Goal: Information Seeking & Learning: Find specific fact

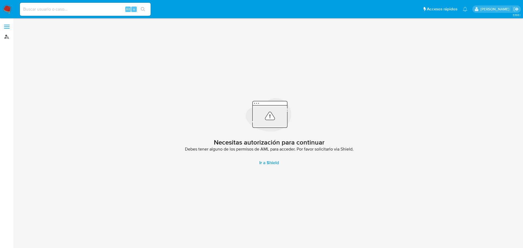
click at [4, 38] on link "Buscador de personas" at bounding box center [32, 36] width 65 height 8
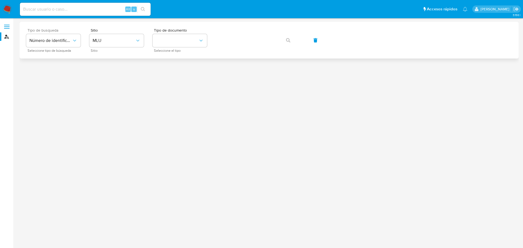
click at [70, 47] on div "Tipo de busqueda Número de identificación Seleccione tipo de búsqueda" at bounding box center [53, 40] width 55 height 24
click at [67, 44] on button "Número de identificación" at bounding box center [53, 40] width 55 height 13
click at [74, 56] on li "Número de identificación" at bounding box center [53, 58] width 57 height 19
click at [97, 46] on button "site_id" at bounding box center [116, 40] width 55 height 13
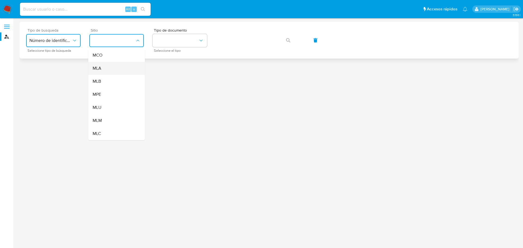
click at [111, 69] on div "MLA" at bounding box center [115, 68] width 45 height 13
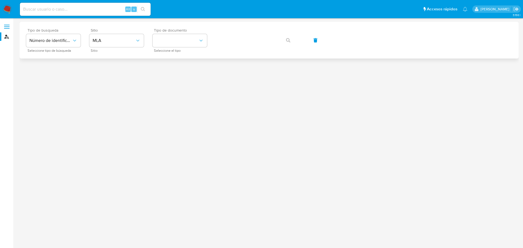
click at [182, 50] on span "Seleccione el tipo" at bounding box center [181, 50] width 55 height 3
click at [183, 46] on button "identificationType" at bounding box center [180, 40] width 55 height 13
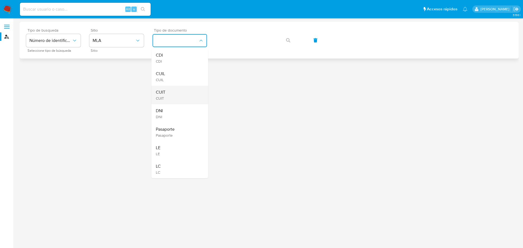
click at [183, 94] on div "CUIT CUIT" at bounding box center [178, 95] width 45 height 19
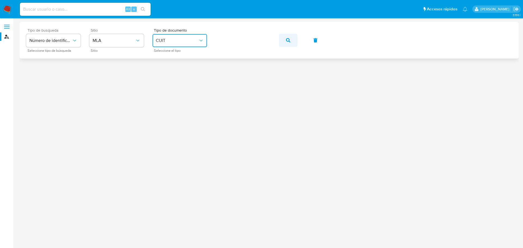
click at [286, 41] on button "button" at bounding box center [288, 40] width 19 height 13
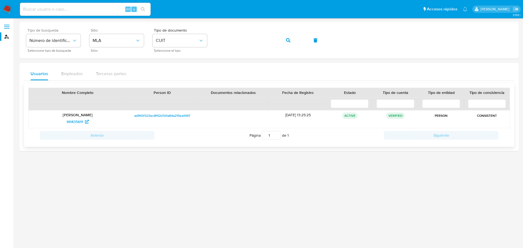
click at [158, 116] on span "ad943f323ec8f42d7d1a64a215ea1097" at bounding box center [162, 116] width 56 height 7
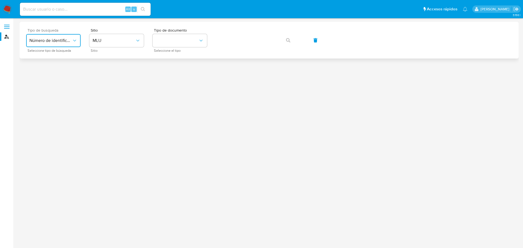
click at [58, 37] on button "Número de identificación" at bounding box center [53, 40] width 55 height 13
click at [73, 61] on span "Número de identificación" at bounding box center [51, 58] width 45 height 11
click at [124, 40] on button "site_id" at bounding box center [116, 40] width 55 height 13
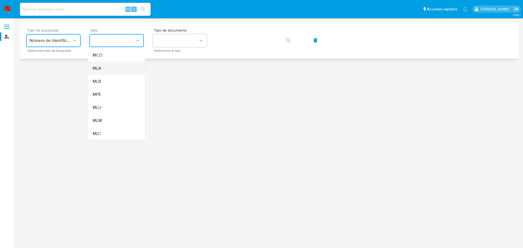
click at [108, 64] on div "MLA" at bounding box center [115, 68] width 45 height 13
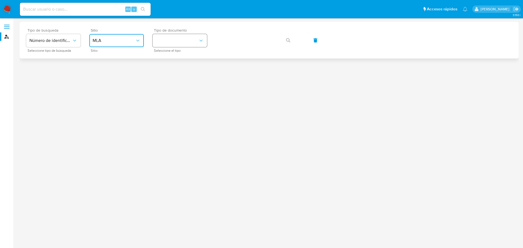
click at [162, 38] on button "identificationType" at bounding box center [180, 40] width 55 height 13
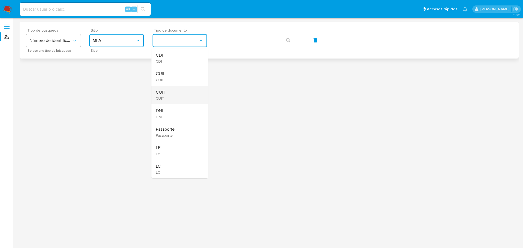
click at [171, 91] on div "CUIT CUIT" at bounding box center [178, 95] width 45 height 19
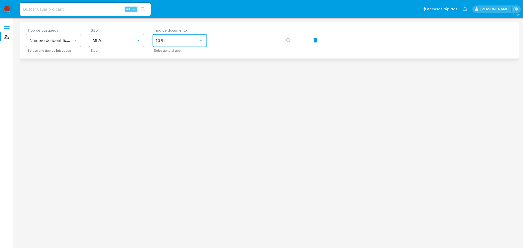
click at [159, 46] on button "CUIT" at bounding box center [180, 40] width 55 height 13
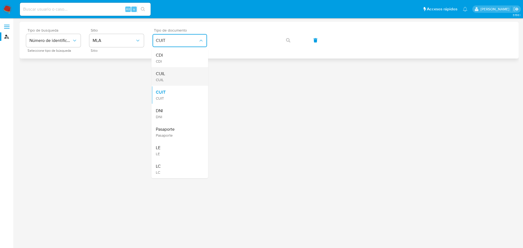
click at [173, 73] on div "CUIL CUIL" at bounding box center [178, 76] width 45 height 19
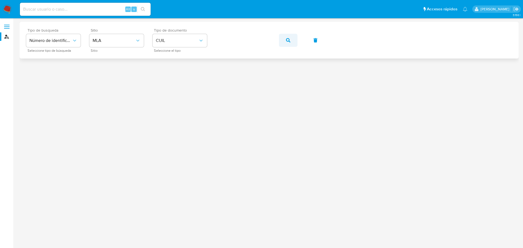
click at [283, 37] on button "button" at bounding box center [288, 40] width 19 height 13
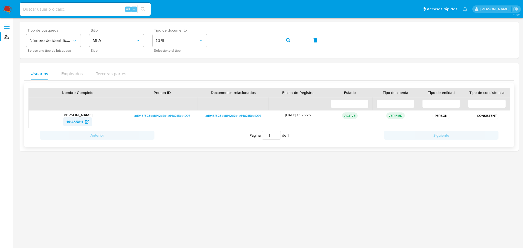
click at [89, 122] on link "141435611" at bounding box center [77, 121] width 29 height 9
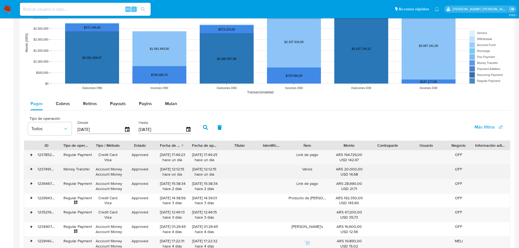
scroll to position [436, 0]
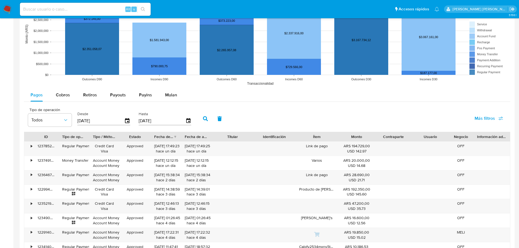
drag, startPoint x: 255, startPoint y: 138, endPoint x: 259, endPoint y: 138, distance: 3.3
click at [259, 138] on div "ID Tipo de operación Tipo / Método Estado Fecha de creación Fecha de aprobación…" at bounding box center [267, 136] width 486 height 9
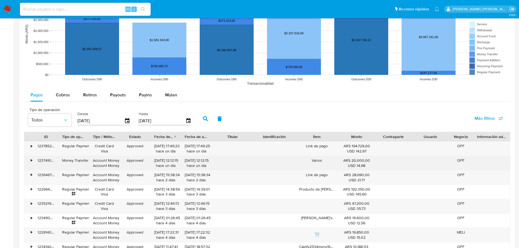
click at [109, 164] on div "Account Money Account Money" at bounding box center [104, 163] width 23 height 10
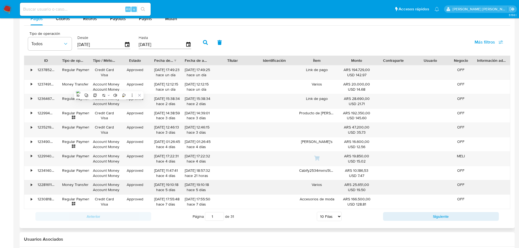
scroll to position [518, 0]
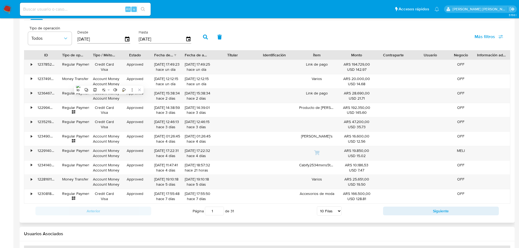
click at [327, 215] on select "5 Filas 10 Filas 20 Filas 25 Filas 50 Filas 100 Filas" at bounding box center [329, 211] width 25 height 9
select select "100"
click at [317, 207] on select "5 Filas 10 Filas 20 Filas 25 Filas 50 Filas 100 Filas" at bounding box center [329, 211] width 25 height 9
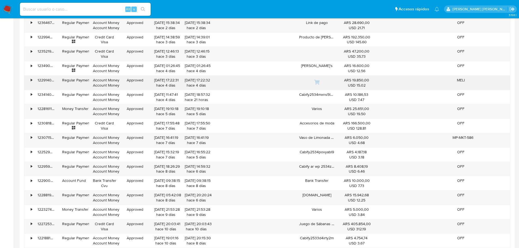
scroll to position [600, 0]
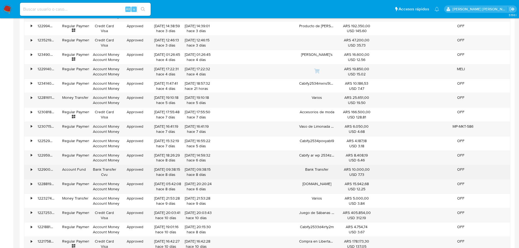
click at [106, 171] on div "Bank Transfer Cvu" at bounding box center [104, 172] width 23 height 10
click at [32, 169] on div "•" at bounding box center [31, 169] width 1 height 5
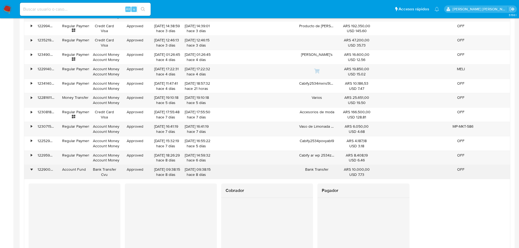
click at [31, 170] on div "•" at bounding box center [31, 169] width 1 height 5
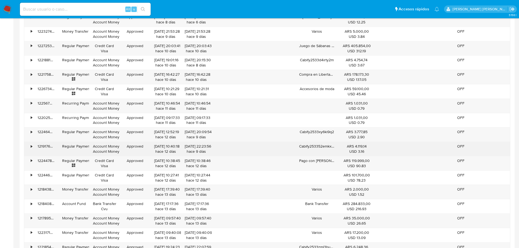
scroll to position [791, 0]
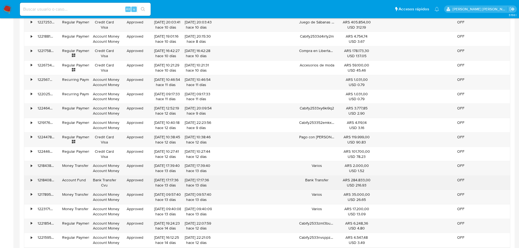
click at [28, 180] on div "•" at bounding box center [29, 183] width 10 height 14
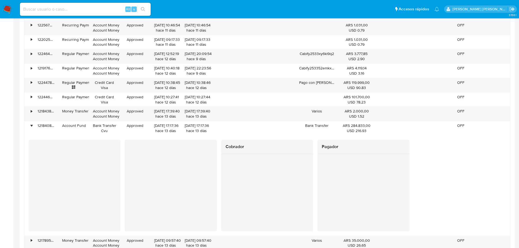
scroll to position [818, 0]
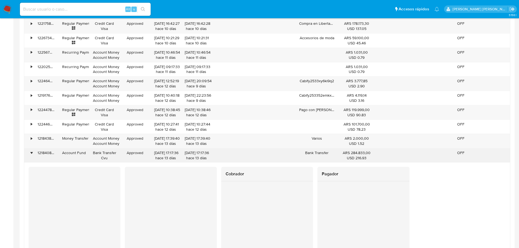
click at [358, 153] on div "ARS 284.833,00 USD 216.93" at bounding box center [356, 155] width 29 height 10
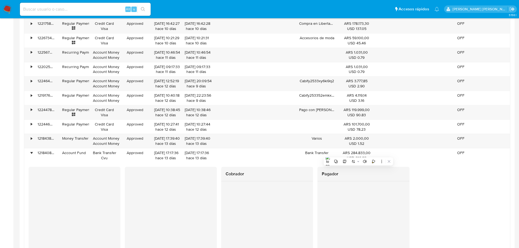
click at [462, 199] on div "Cobrador Pagador" at bounding box center [267, 213] width 477 height 92
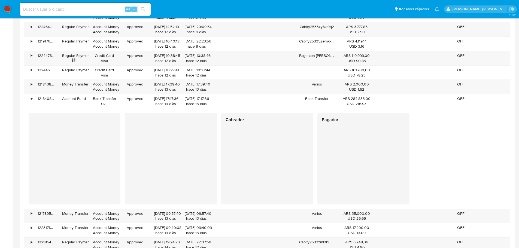
scroll to position [872, 0]
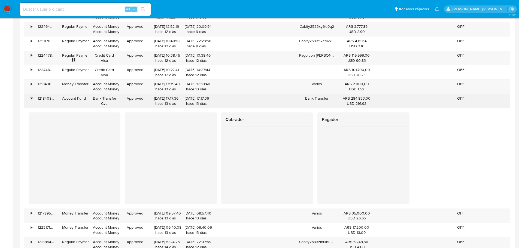
click at [29, 99] on div "•" at bounding box center [29, 101] width 10 height 14
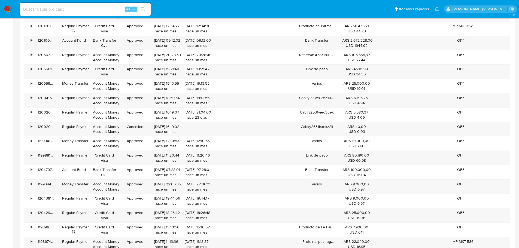
scroll to position [1690, 0]
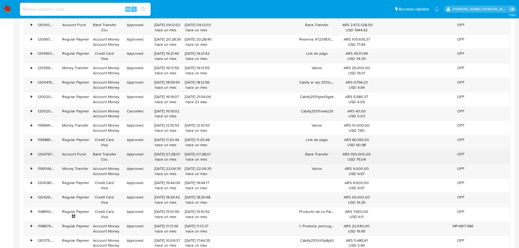
click at [31, 155] on div "•" at bounding box center [31, 154] width 1 height 5
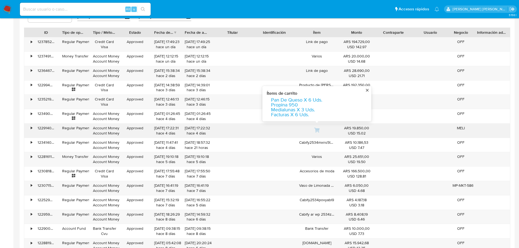
scroll to position [545, 0]
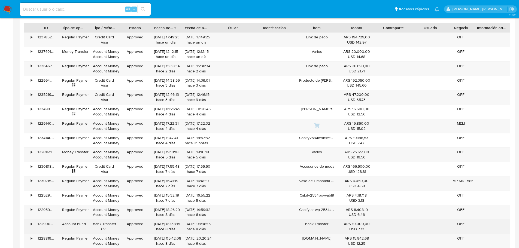
click at [28, 224] on div "•" at bounding box center [29, 227] width 10 height 14
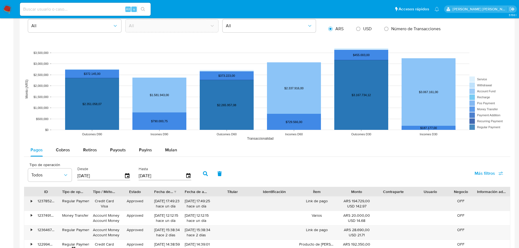
scroll to position [382, 0]
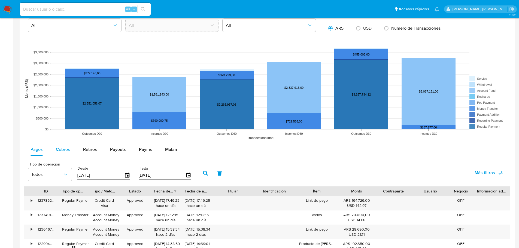
click at [70, 149] on span "Cobros" at bounding box center [63, 149] width 14 height 6
select select "10"
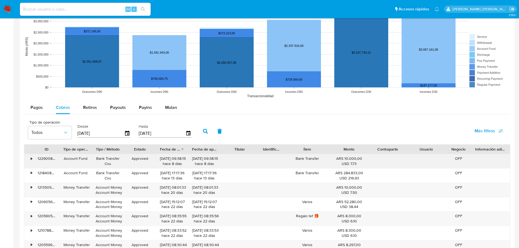
scroll to position [436, 0]
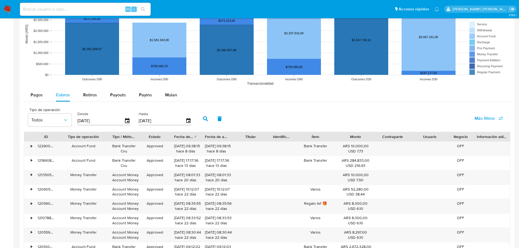
drag, startPoint x: 93, startPoint y: 136, endPoint x: 111, endPoint y: 136, distance: 17.7
click at [111, 136] on div at bounding box center [109, 136] width 10 height 9
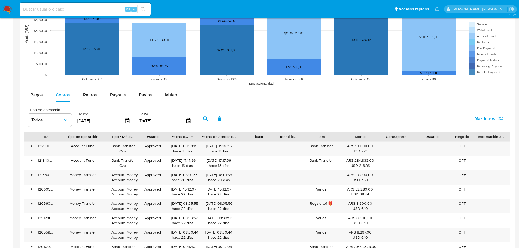
drag, startPoint x: 233, startPoint y: 141, endPoint x: 245, endPoint y: 141, distance: 11.7
click at [245, 141] on div at bounding box center [241, 136] width 10 height 9
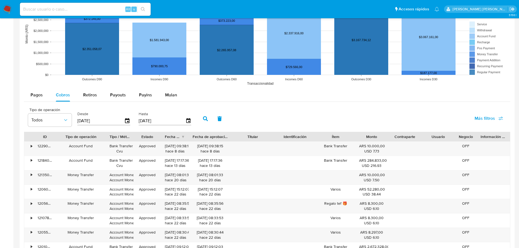
drag, startPoint x: 273, startPoint y: 140, endPoint x: 279, endPoint y: 141, distance: 6.7
click at [279, 141] on div "ID Tipo de operación Tipo / Método Estado Fecha de creación Fecha de aprobación…" at bounding box center [267, 136] width 486 height 9
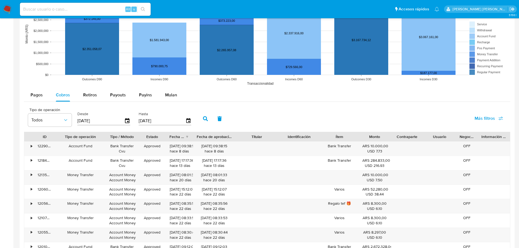
drag, startPoint x: 137, startPoint y: 136, endPoint x: 143, endPoint y: 137, distance: 5.7
click at [143, 137] on div at bounding box center [139, 136] width 10 height 9
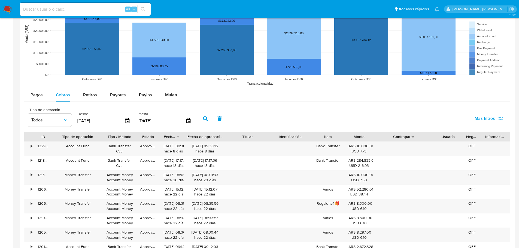
drag, startPoint x: 423, startPoint y: 137, endPoint x: 451, endPoint y: 135, distance: 28.1
click at [451, 135] on div "ID Tipo de operación Tipo / Método Estado Fecha de creación Fecha de aprobación…" at bounding box center [267, 136] width 486 height 9
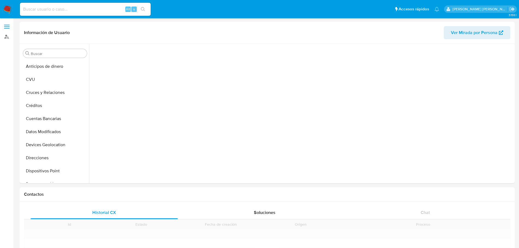
scroll to position [113, 0]
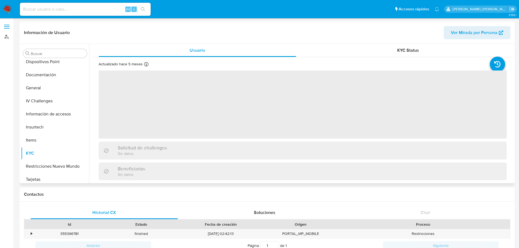
scroll to position [113, 0]
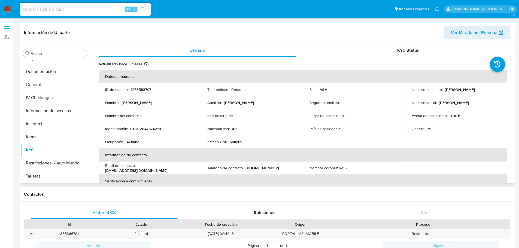
select select "10"
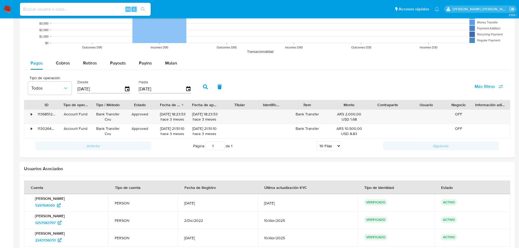
scroll to position [468, 0]
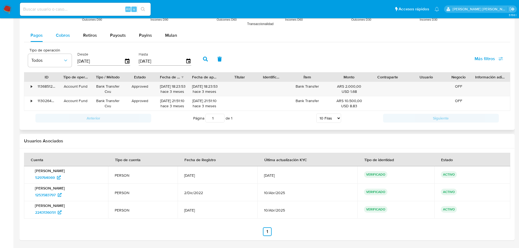
click at [52, 33] on button "Cobros" at bounding box center [62, 35] width 27 height 13
select select "10"
click at [37, 39] on div "Pagos" at bounding box center [37, 35] width 12 height 13
click at [127, 61] on icon "button" at bounding box center [128, 62] width 10 height 10
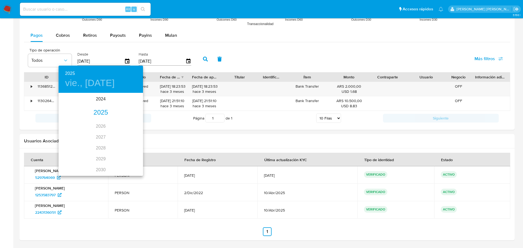
click at [103, 111] on div "2025" at bounding box center [101, 112] width 85 height 11
click at [71, 103] on div "ene." at bounding box center [73, 104] width 28 height 20
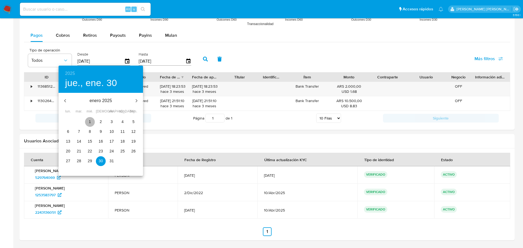
click at [92, 122] on span "1" at bounding box center [90, 121] width 10 height 5
type input "01/01/2025"
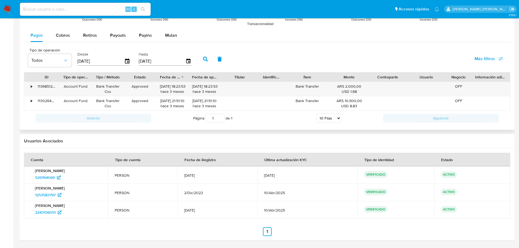
click at [204, 63] on button "button" at bounding box center [205, 59] width 14 height 13
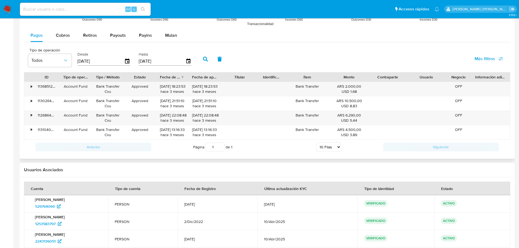
click at [340, 149] on select "5 Filas 10 Filas 20 Filas 25 Filas 50 Filas 100 Filas" at bounding box center [328, 147] width 25 height 9
select select "100"
click at [316, 143] on select "5 Filas 10 Filas 20 Filas 25 Filas 50 Filas 100 Filas" at bounding box center [328, 147] width 25 height 9
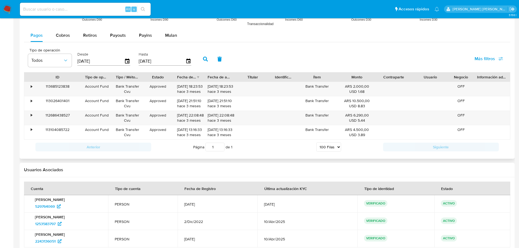
drag, startPoint x: 61, startPoint y: 76, endPoint x: 83, endPoint y: 77, distance: 21.6
click at [83, 77] on div at bounding box center [81, 77] width 10 height 9
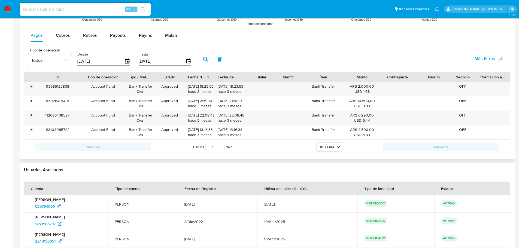
drag, startPoint x: 113, startPoint y: 76, endPoint x: 126, endPoint y: 77, distance: 13.4
click at [126, 77] on div at bounding box center [125, 77] width 10 height 9
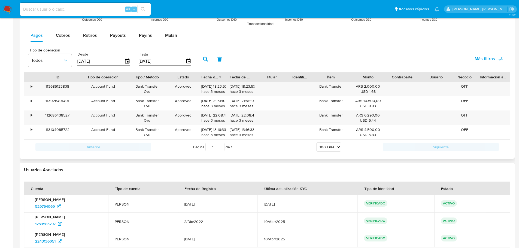
drag, startPoint x: 153, startPoint y: 74, endPoint x: 167, endPoint y: 75, distance: 14.4
click at [167, 75] on div at bounding box center [169, 77] width 10 height 9
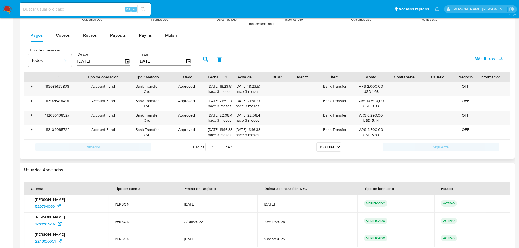
drag, startPoint x: 193, startPoint y: 79, endPoint x: 199, endPoint y: 79, distance: 6.3
click at [199, 79] on div at bounding box center [204, 77] width 10 height 9
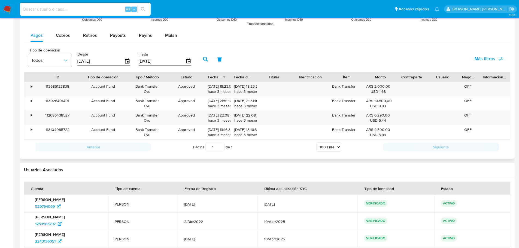
drag, startPoint x: 289, startPoint y: 80, endPoint x: 305, endPoint y: 81, distance: 16.1
click at [305, 81] on div "ID Tipo de operación Tipo / Método Estado Fecha de creación Fecha de aprobación…" at bounding box center [267, 77] width 486 height 9
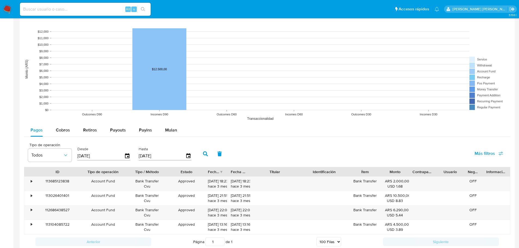
scroll to position [463, 0]
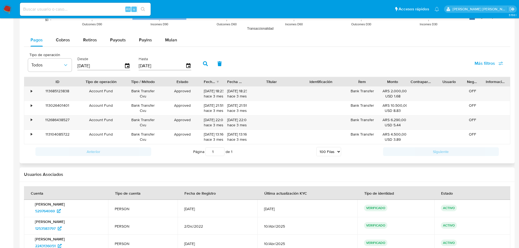
drag, startPoint x: 126, startPoint y: 82, endPoint x: 122, endPoint y: 82, distance: 4.1
click at [122, 82] on div at bounding box center [121, 81] width 10 height 9
click at [303, 85] on div "Identificación" at bounding box center [321, 81] width 42 height 5
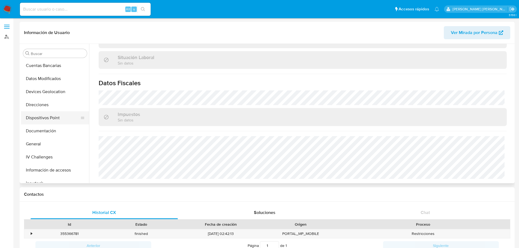
scroll to position [113, 0]
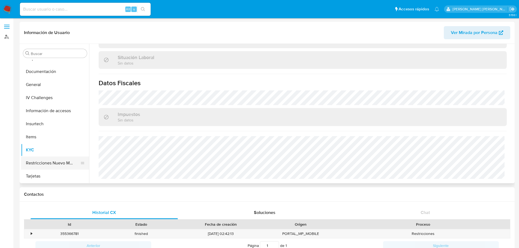
click at [64, 164] on button "Restricciones Nuevo Mundo" at bounding box center [53, 163] width 64 height 13
